Goal: Task Accomplishment & Management: Use online tool/utility

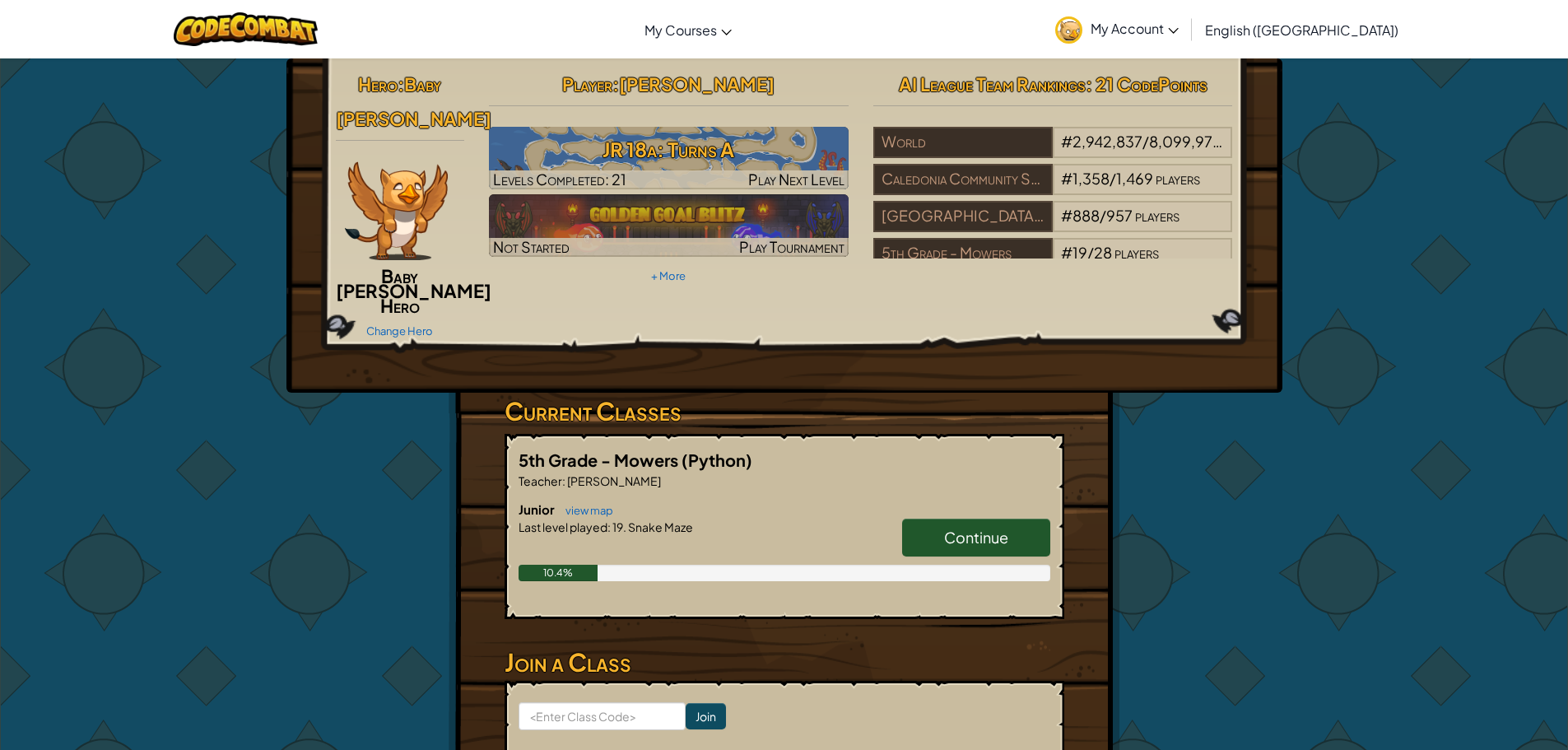
drag, startPoint x: 910, startPoint y: 540, endPoint x: 986, endPoint y: 535, distance: 76.2
click at [917, 539] on link "Continue" at bounding box center [976, 537] width 148 height 38
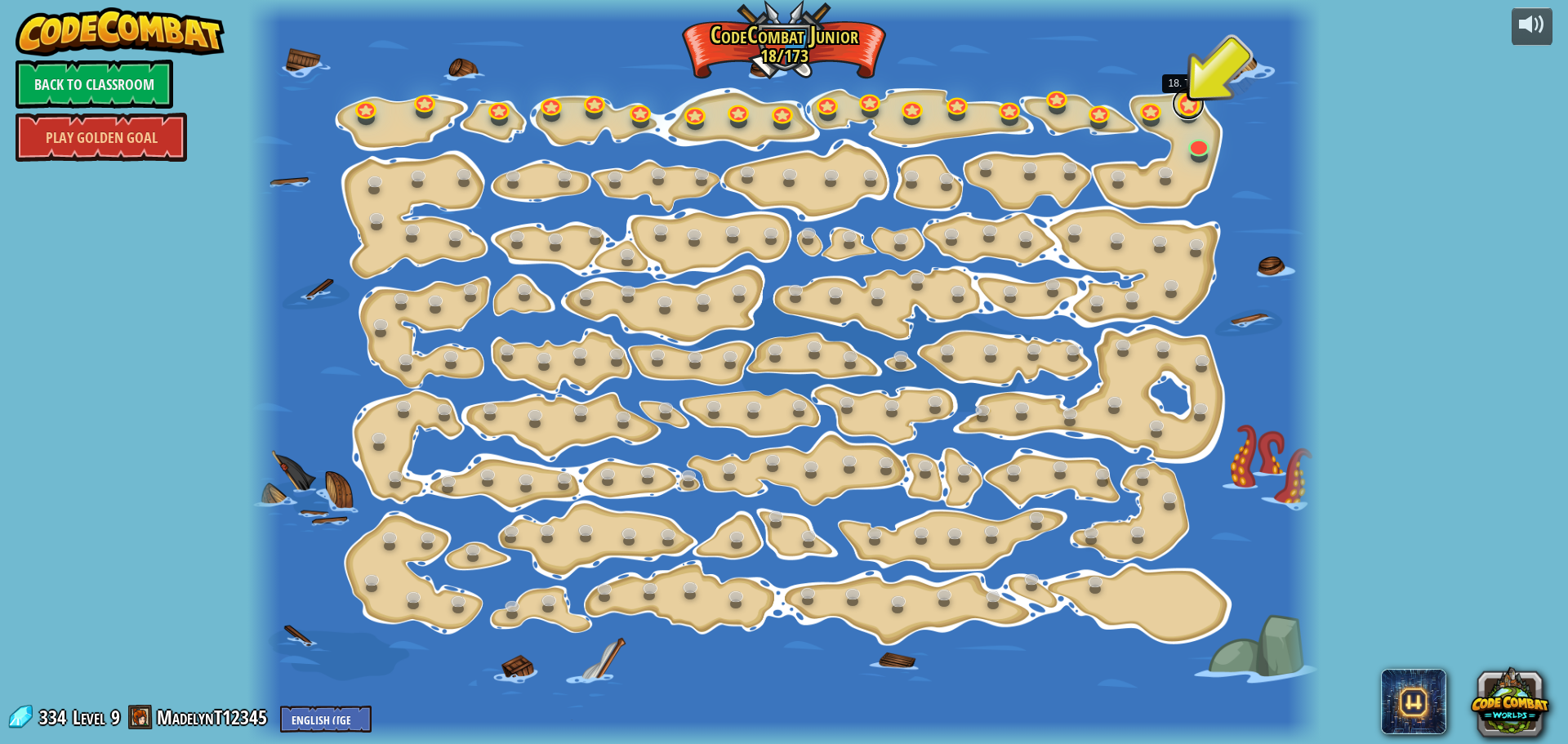
click at [1184, 107] on link at bounding box center [1189, 103] width 33 height 33
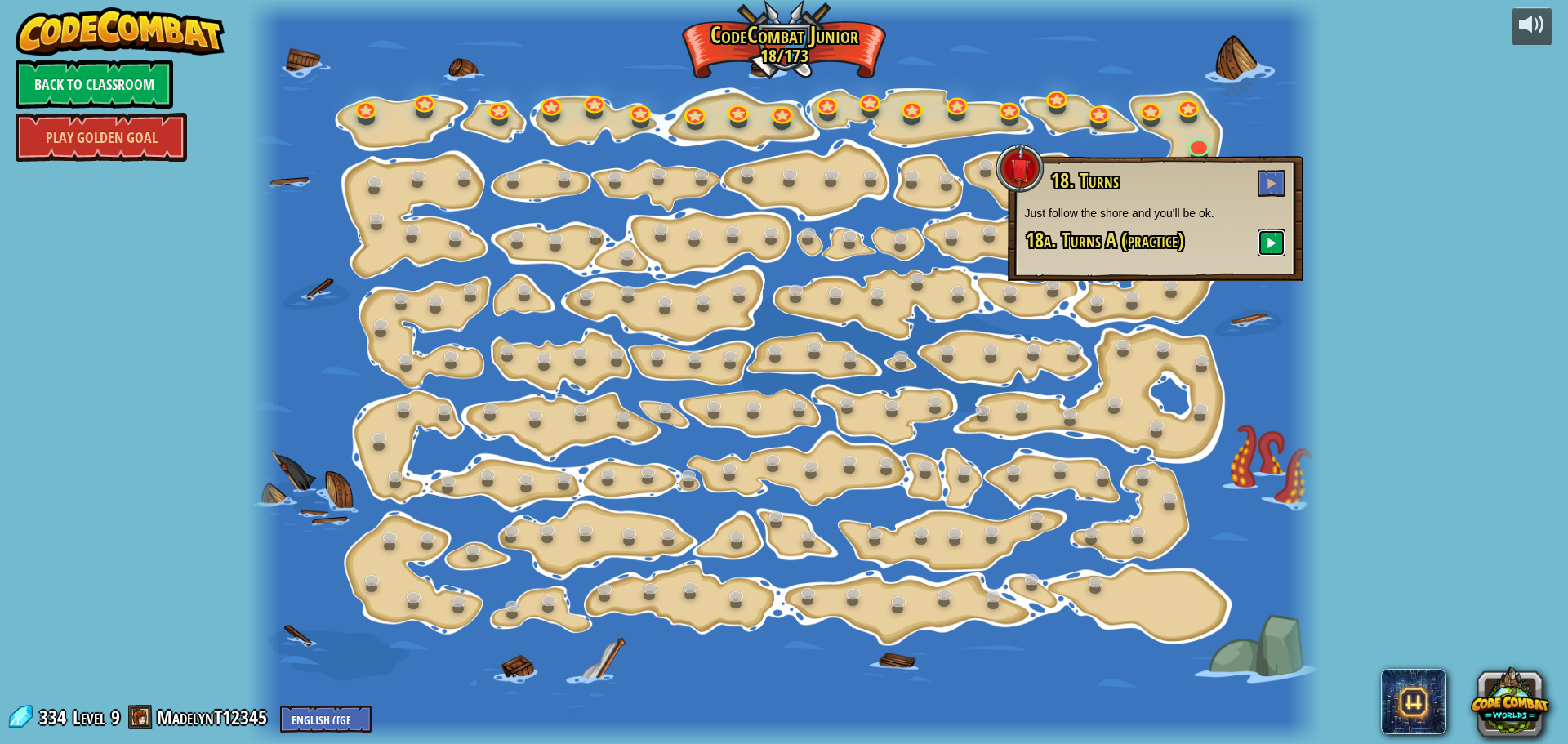
drag, startPoint x: 1312, startPoint y: 190, endPoint x: 1324, endPoint y: 166, distance: 26.8
click at [1325, 164] on div "powered by Back to Classroom Play Golden Goal 15. Step Change Change step argum…" at bounding box center [784, 372] width 1568 height 744
drag, startPoint x: 1291, startPoint y: 241, endPoint x: 1295, endPoint y: 230, distance: 11.7
click at [1295, 233] on div "18. Turns Just follow the shore and you'll be ok. 18a. Turns A (practice)" at bounding box center [1156, 219] width 296 height 125
click at [1267, 182] on button at bounding box center [1271, 183] width 28 height 27
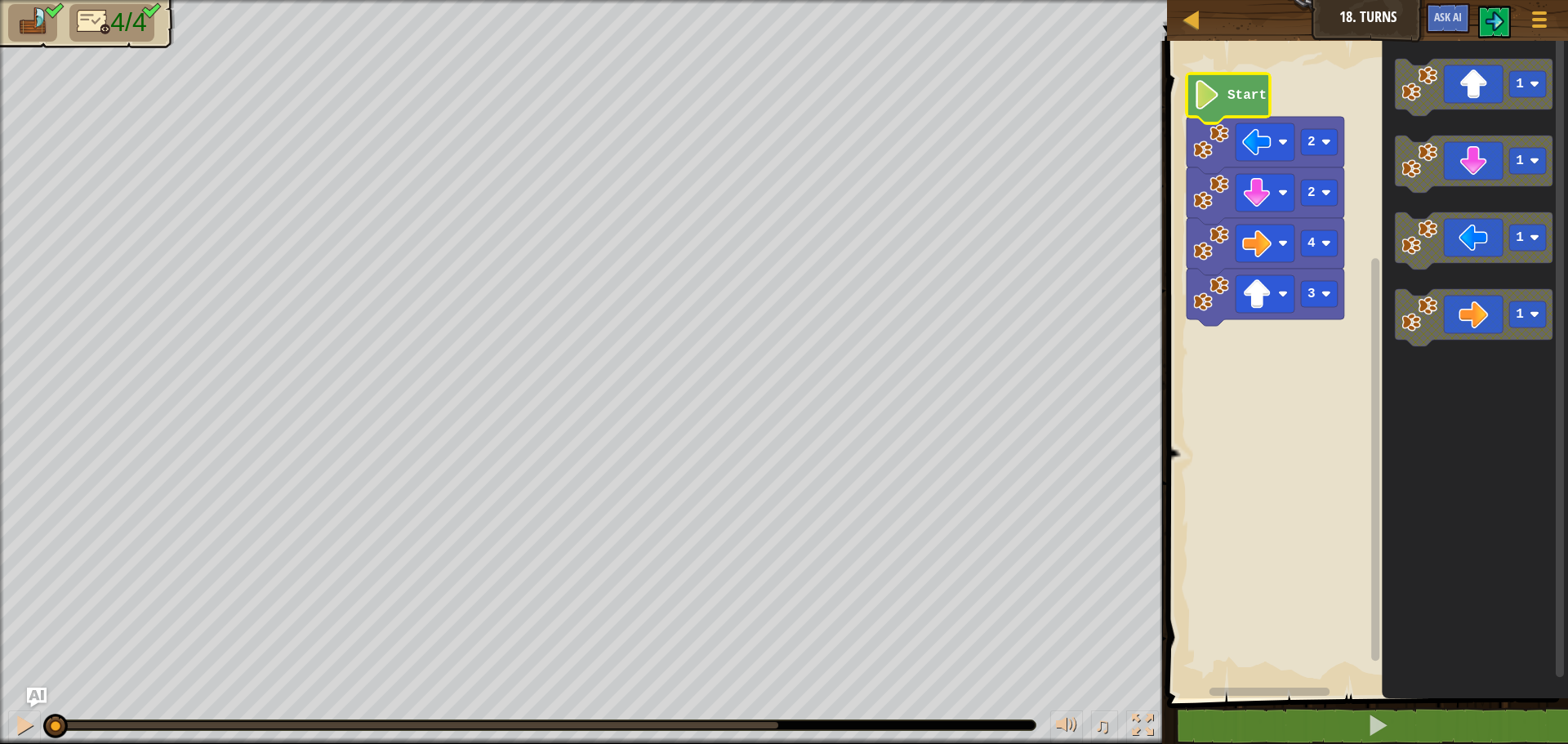
click at [1236, 76] on icon "Blockly Workspace" at bounding box center [1229, 98] width 83 height 50
click at [1200, 99] on image "Blockly Workspace" at bounding box center [1207, 94] width 28 height 29
drag, startPoint x: 24, startPoint y: 716, endPoint x: 31, endPoint y: 709, distance: 9.9
click at [29, 711] on button at bounding box center [24, 727] width 33 height 34
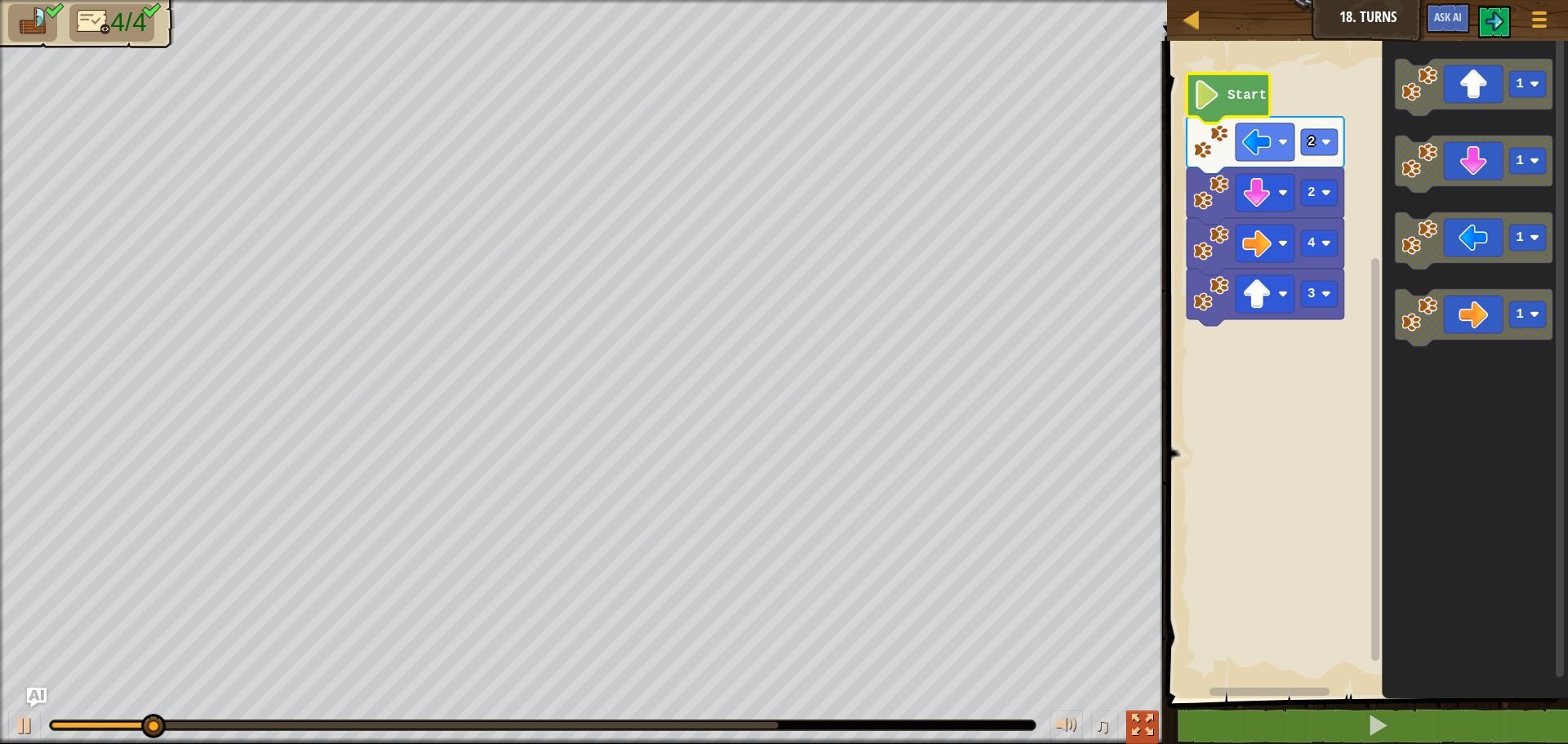
click at [1132, 721] on div at bounding box center [1142, 725] width 21 height 21
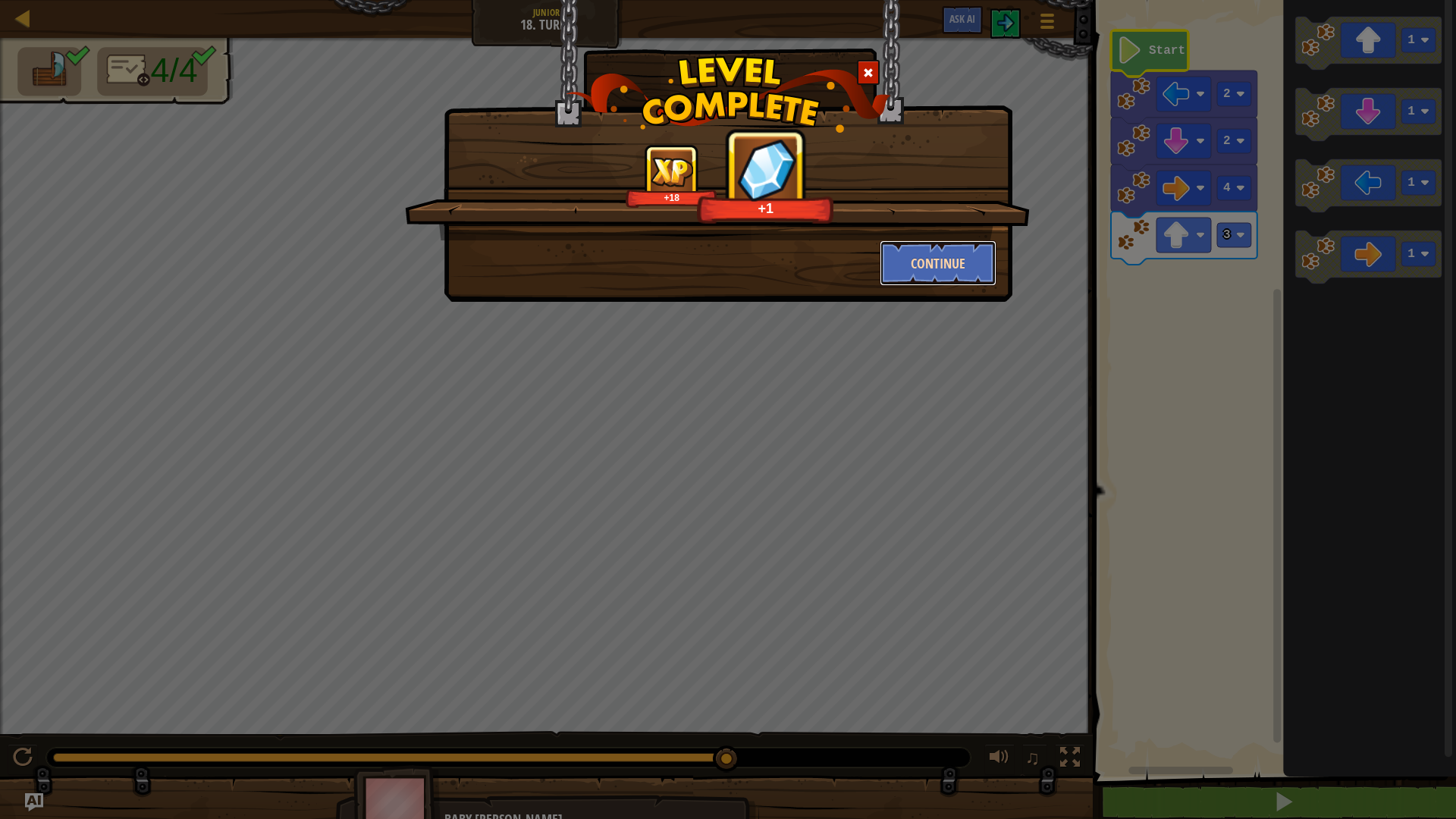
drag, startPoint x: 923, startPoint y: 263, endPoint x: 897, endPoint y: 281, distance: 31.6
click at [897, 281] on button "Continue" at bounding box center [939, 263] width 118 height 46
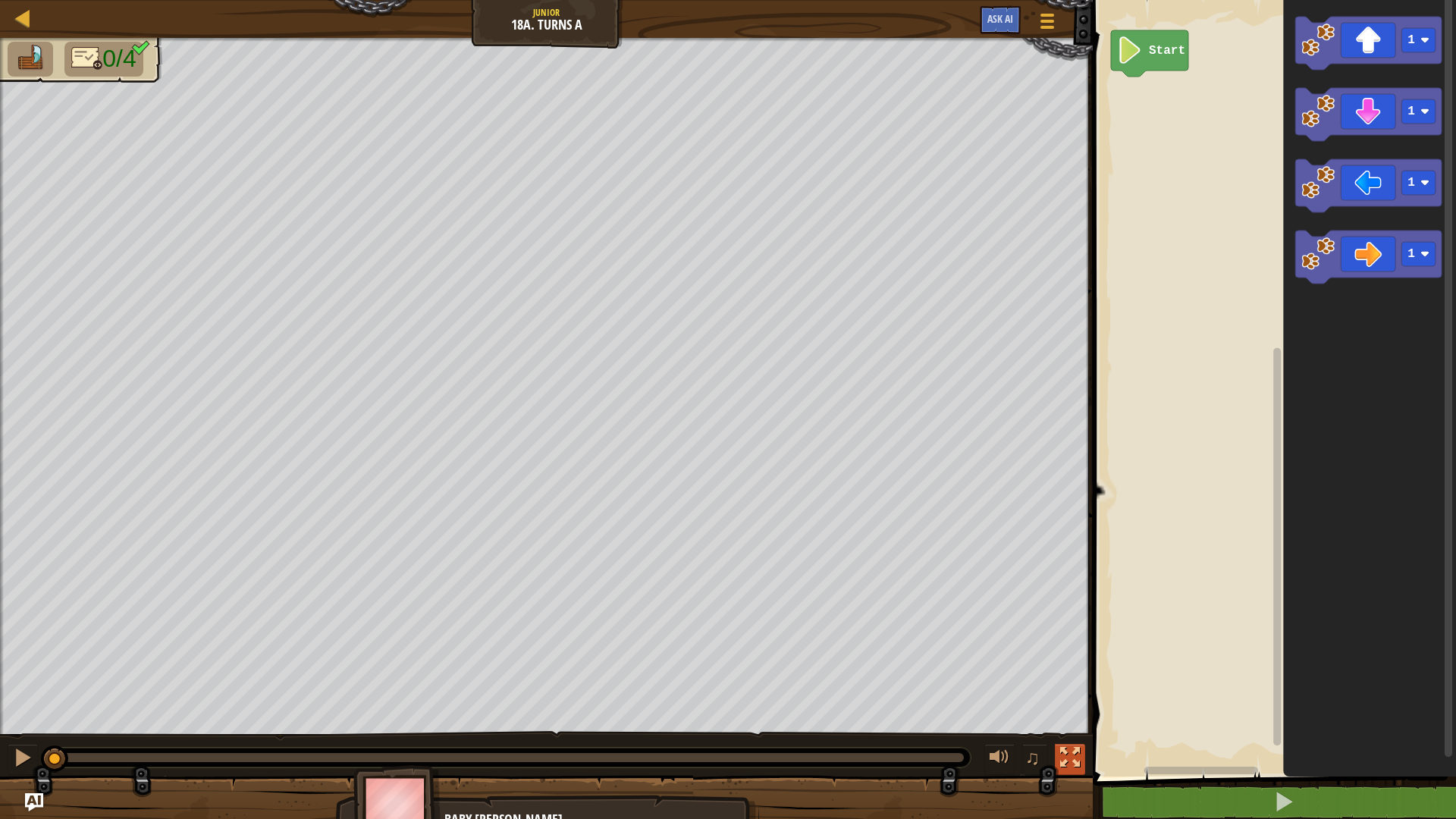
click at [1066, 690] on div at bounding box center [1069, 757] width 19 height 19
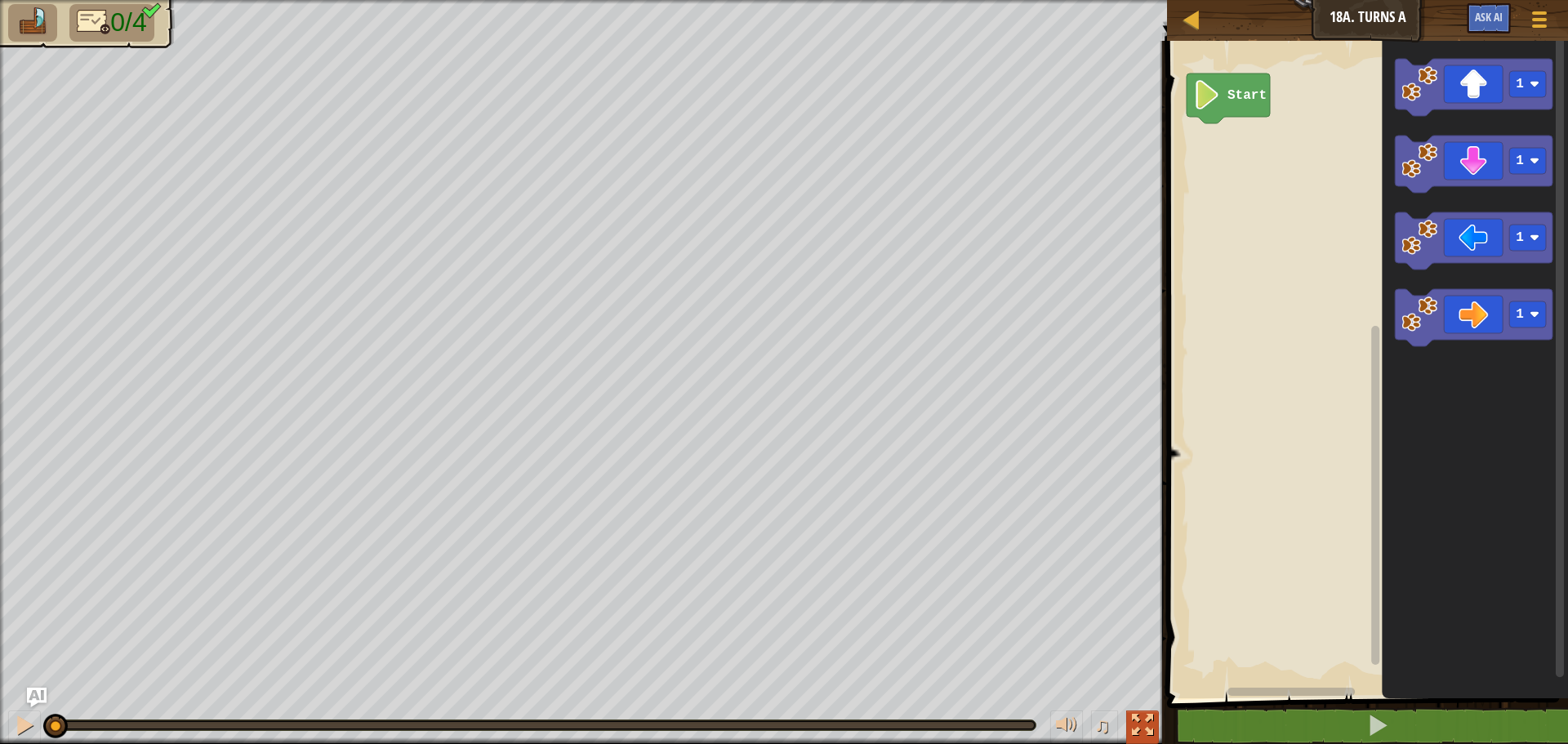
drag, startPoint x: 1148, startPoint y: 812, endPoint x: 1148, endPoint y: 713, distance: 99.0
click at [1148, 715] on div at bounding box center [1142, 725] width 21 height 21
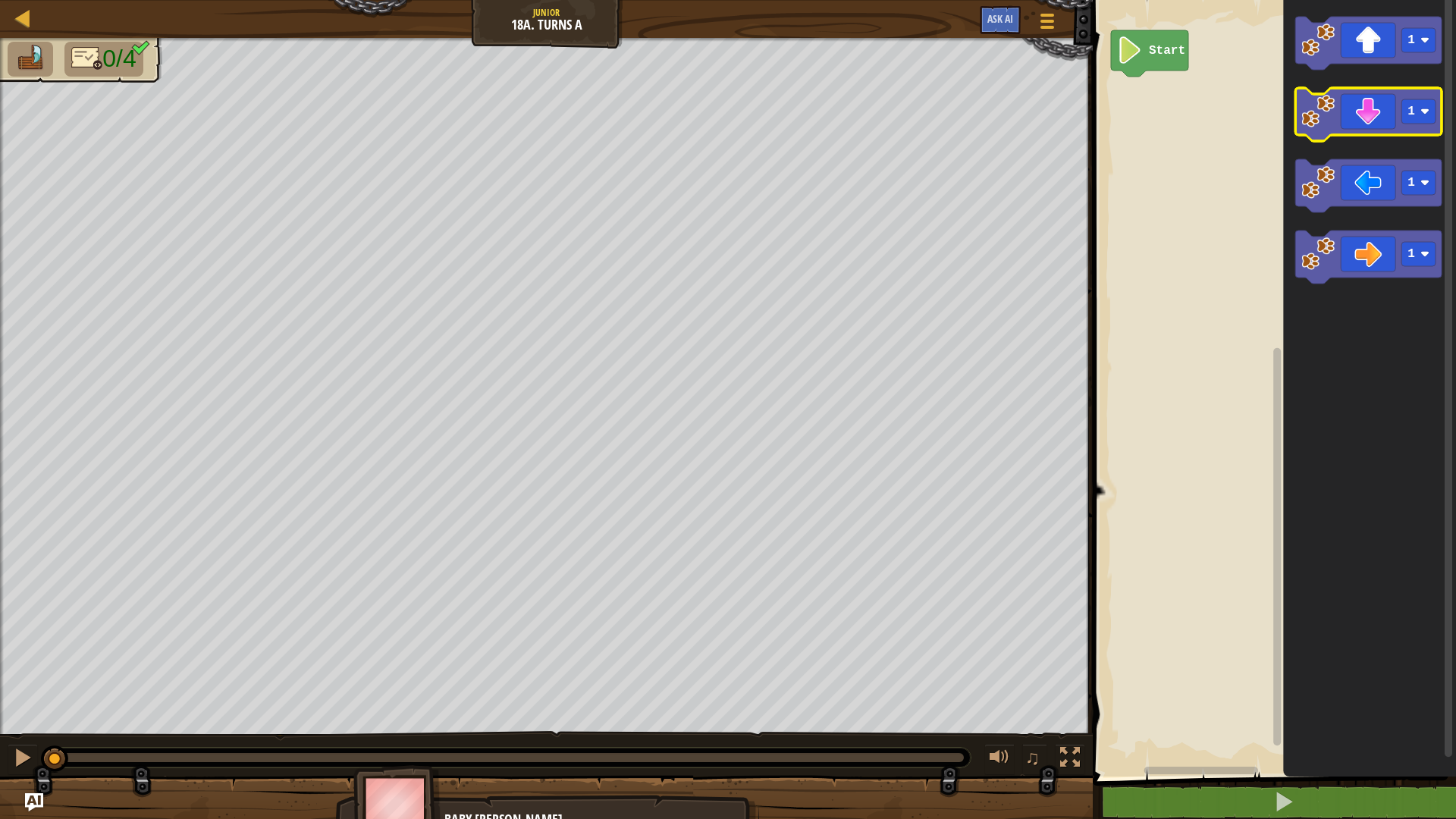
click at [1356, 104] on icon "Blockly Workspace" at bounding box center [1368, 114] width 147 height 53
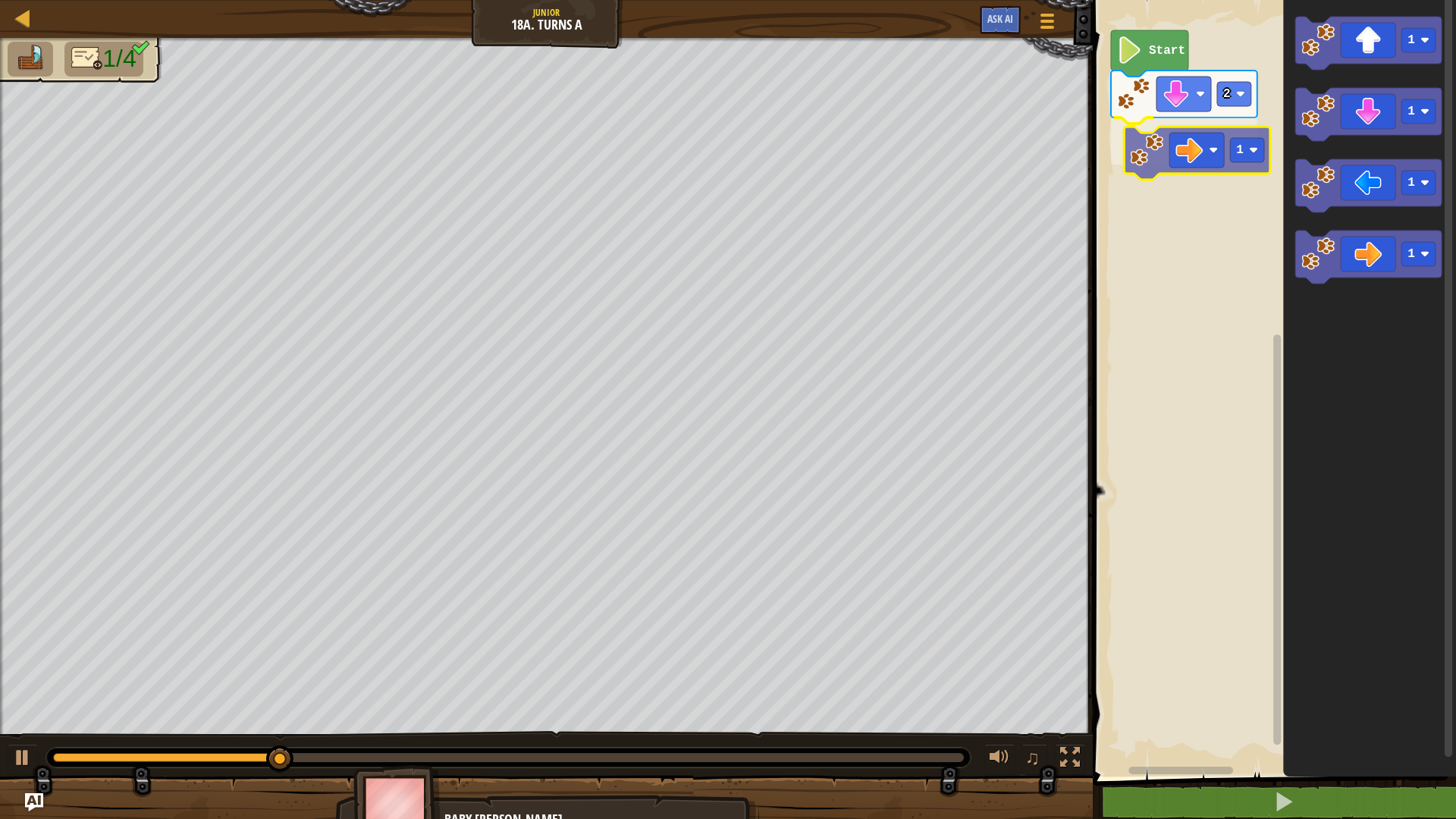
click at [1160, 119] on div "Start 2 1 1 1 1 1 1" at bounding box center [1272, 384] width 368 height 784
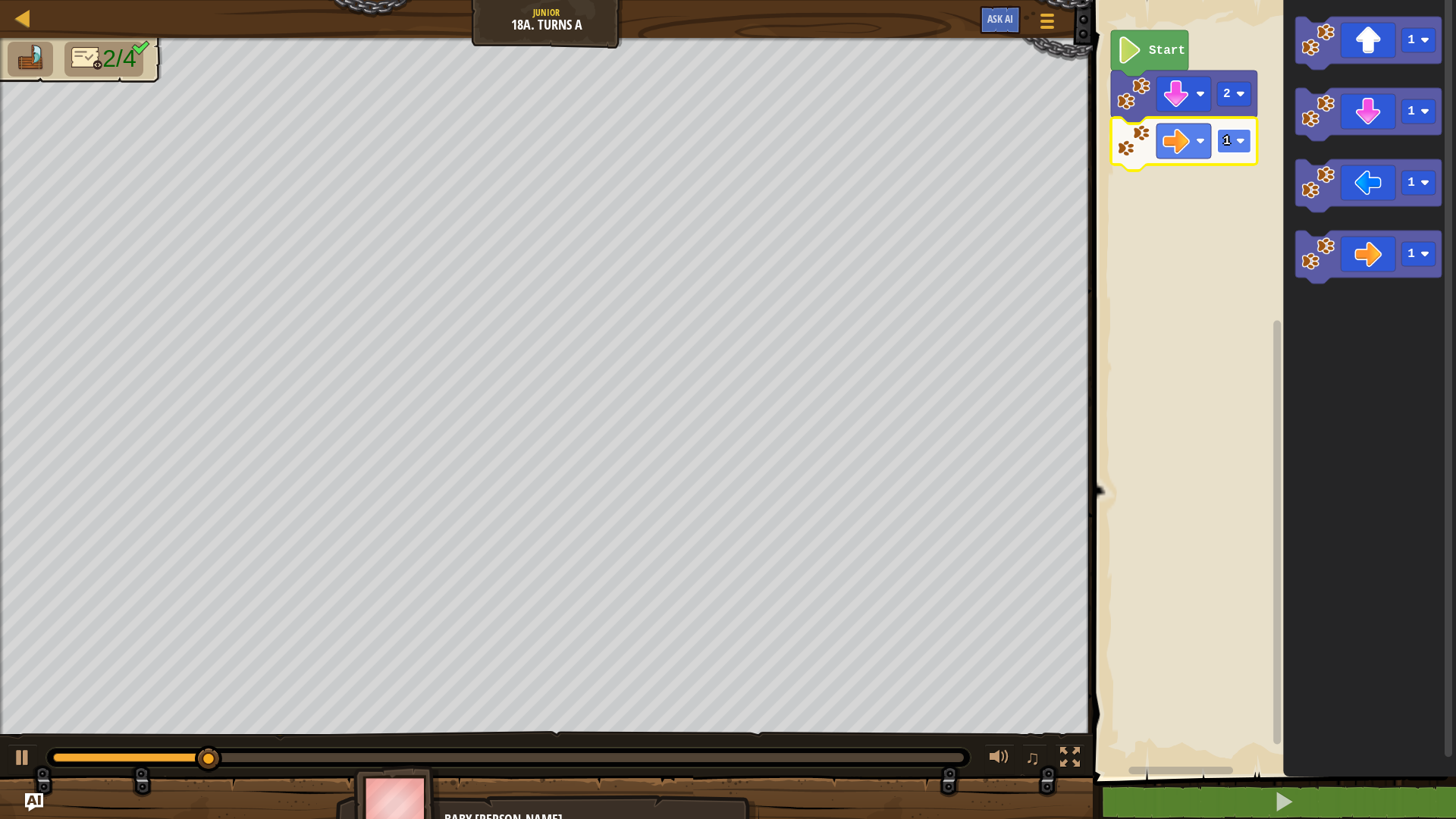
click at [1239, 140] on image "Blockly Workspace" at bounding box center [1240, 141] width 9 height 9
